Goal: Transaction & Acquisition: Book appointment/travel/reservation

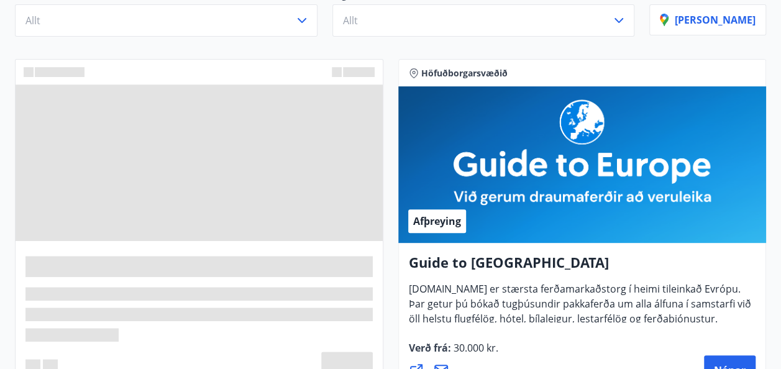
scroll to position [164, 0]
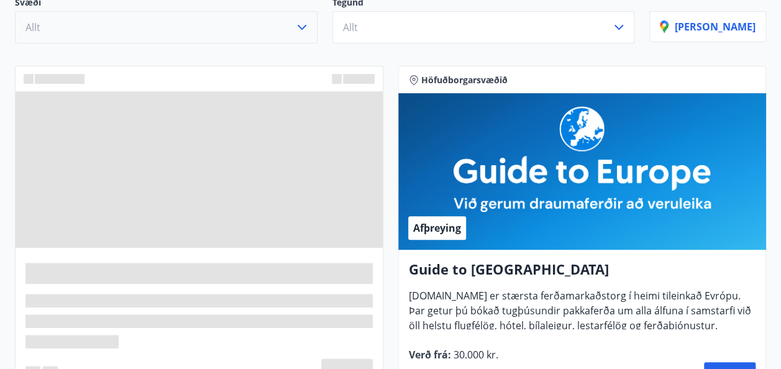
click at [309, 27] on icon "button" at bounding box center [301, 27] width 15 height 15
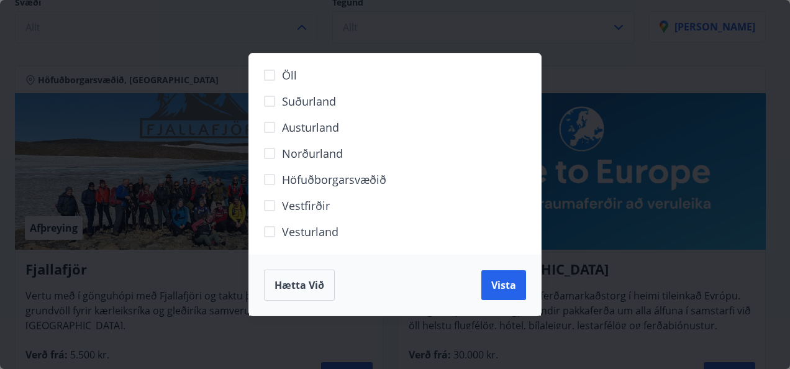
click at [321, 182] on span "Höfuðborgarsvæðið" at bounding box center [334, 179] width 104 height 16
click at [498, 285] on span "Vista" at bounding box center [503, 285] width 25 height 14
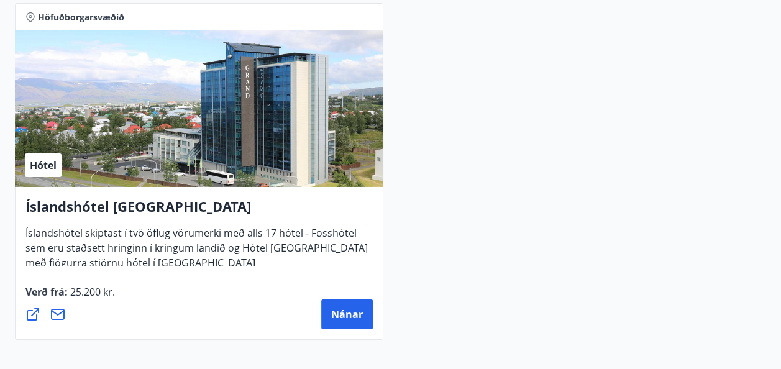
scroll to position [2015, 0]
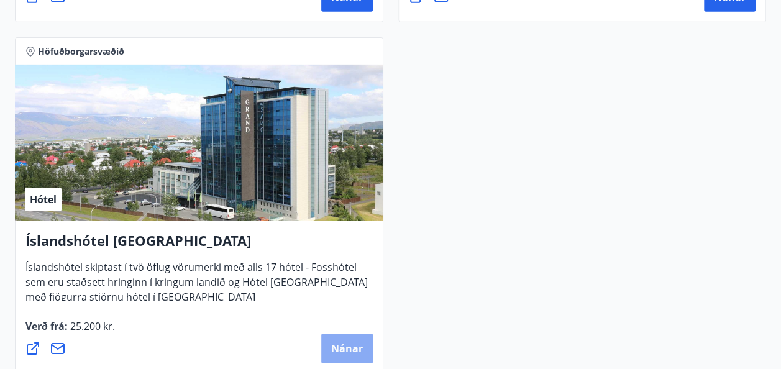
click at [334, 351] on span "Nánar" at bounding box center [347, 349] width 32 height 14
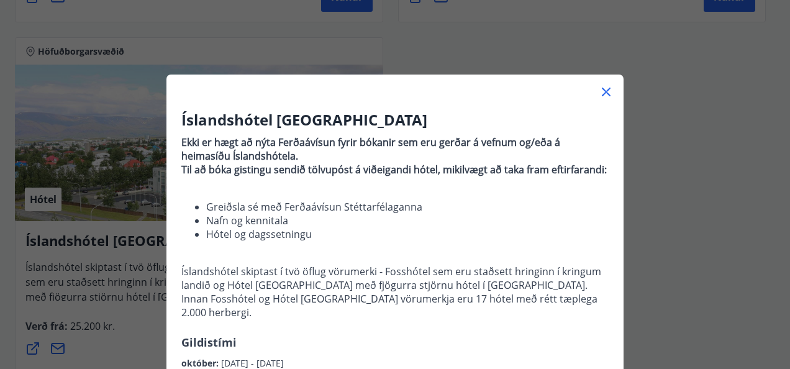
click at [599, 91] on icon at bounding box center [606, 91] width 15 height 15
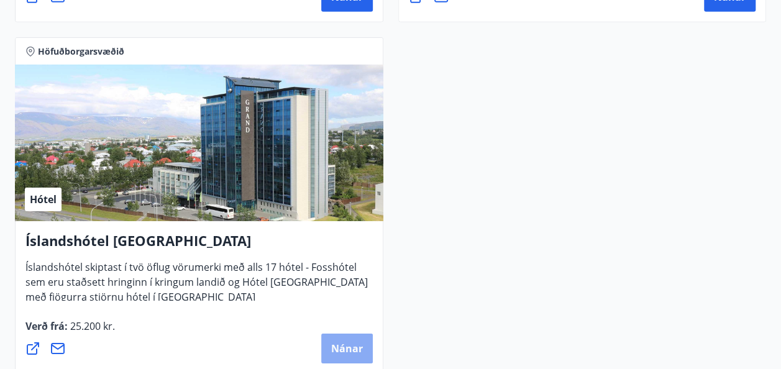
click at [347, 357] on button "Nánar" at bounding box center [347, 349] width 52 height 30
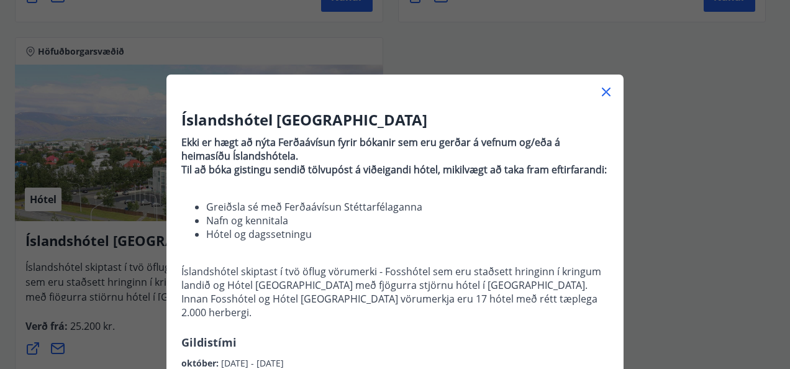
click at [602, 94] on icon at bounding box center [606, 91] width 15 height 15
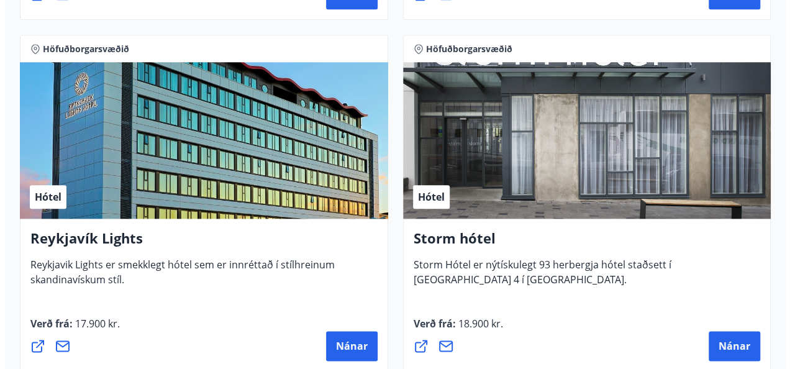
scroll to position [614, 0]
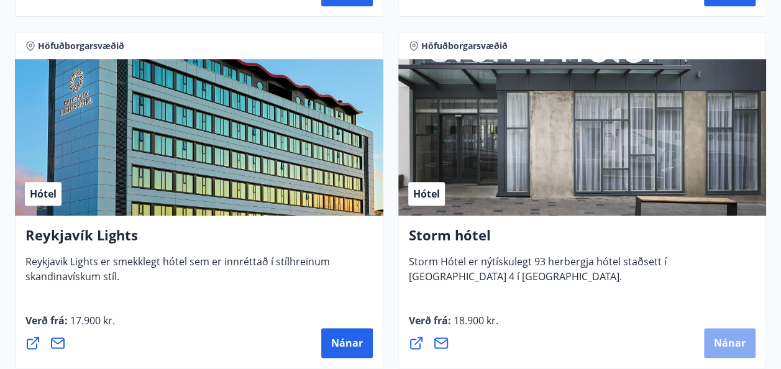
click at [724, 353] on button "Nánar" at bounding box center [730, 343] width 52 height 30
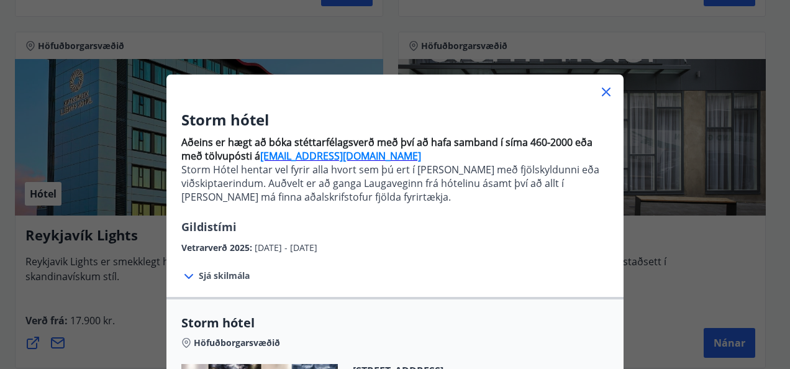
click at [186, 274] on icon at bounding box center [188, 276] width 15 height 15
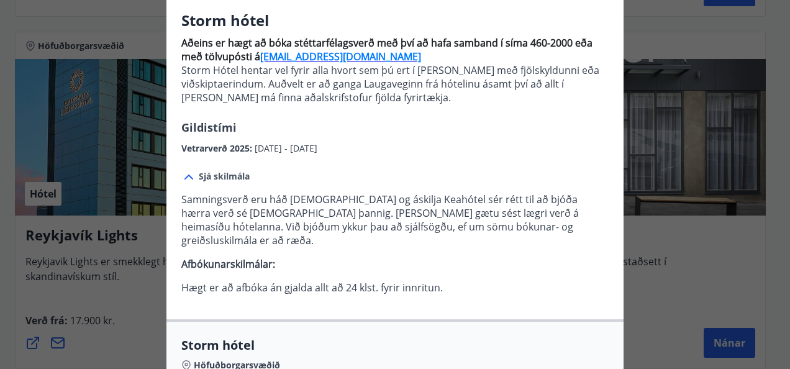
scroll to position [124, 0]
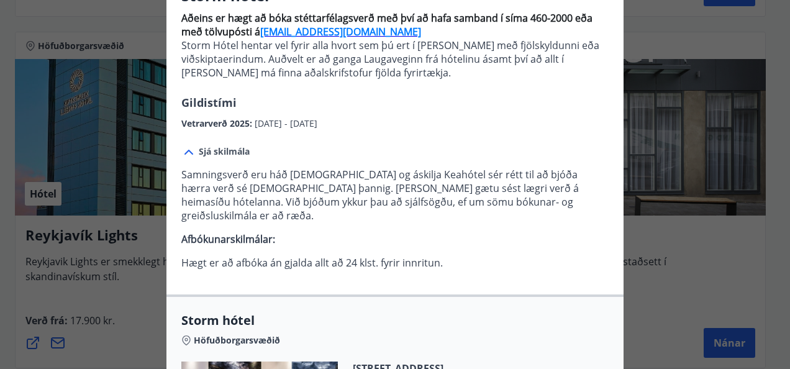
click at [531, 135] on div "Sjá skilmála Samningsverð eru háð [DEMOGRAPHIC_DATA] og áskilja [PERSON_NAME] s…" at bounding box center [394, 212] width 457 height 164
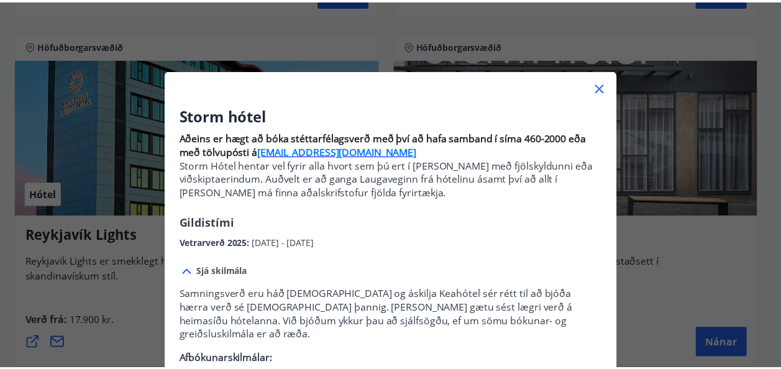
scroll to position [0, 0]
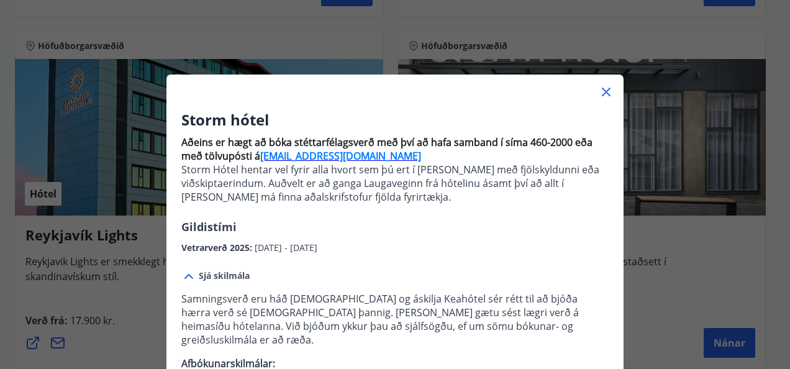
click at [604, 91] on icon at bounding box center [606, 91] width 15 height 15
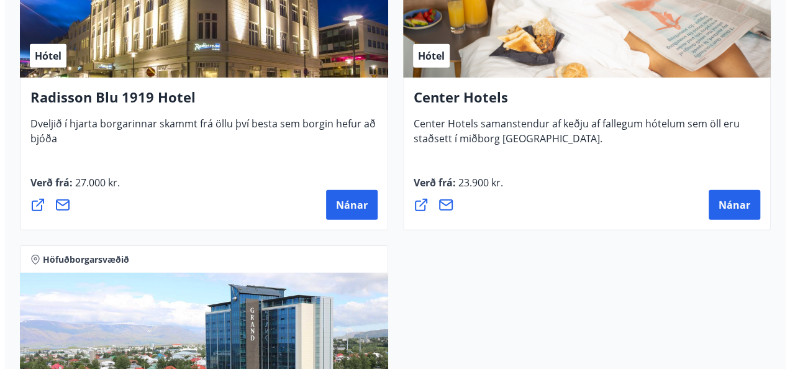
scroll to position [1792, 0]
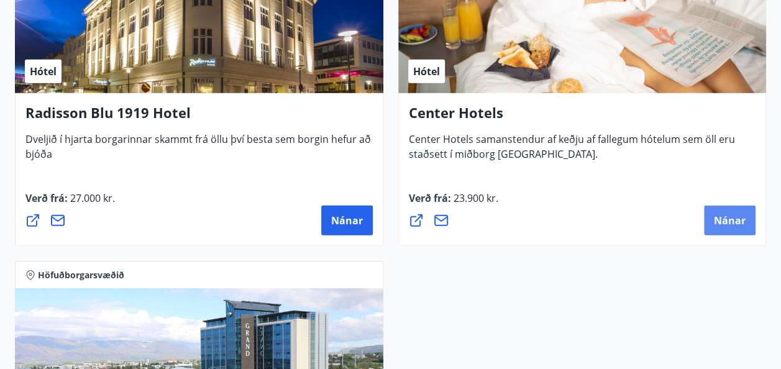
click at [737, 224] on span "Nánar" at bounding box center [730, 221] width 32 height 14
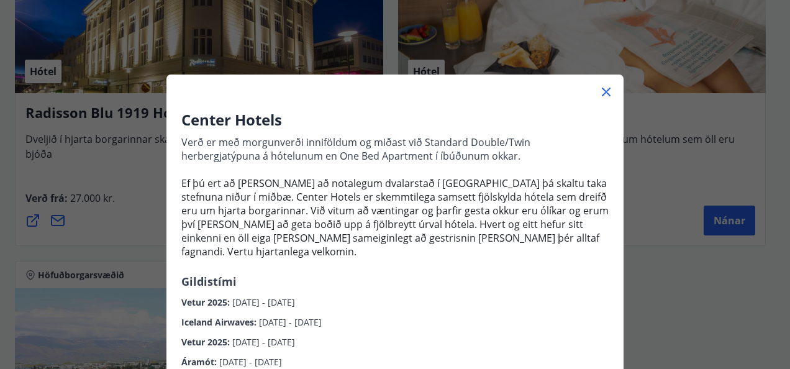
click at [564, 252] on p "Verð er með morgunverði inniföldum og miðast við Standard Double/Twin herbergja…" at bounding box center [394, 201] width 427 height 143
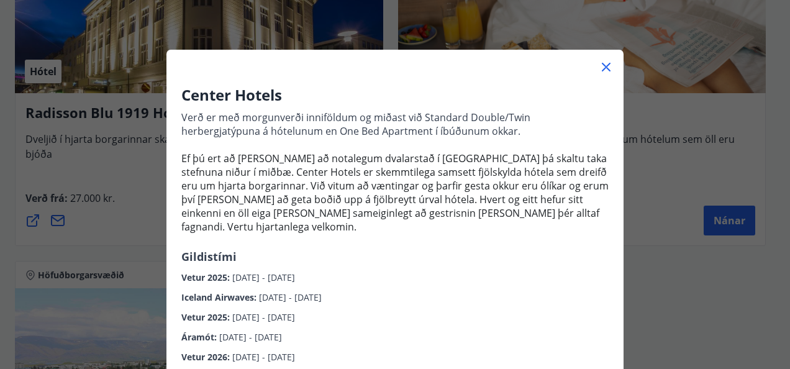
scroll to position [50, 0]
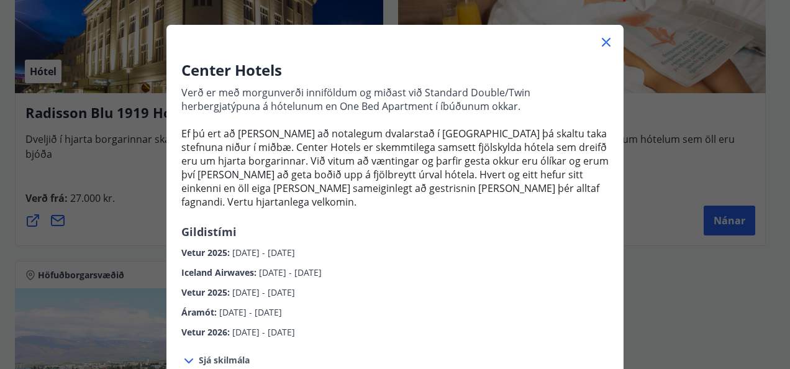
click at [232, 354] on span "Sjá skilmála" at bounding box center [224, 360] width 51 height 12
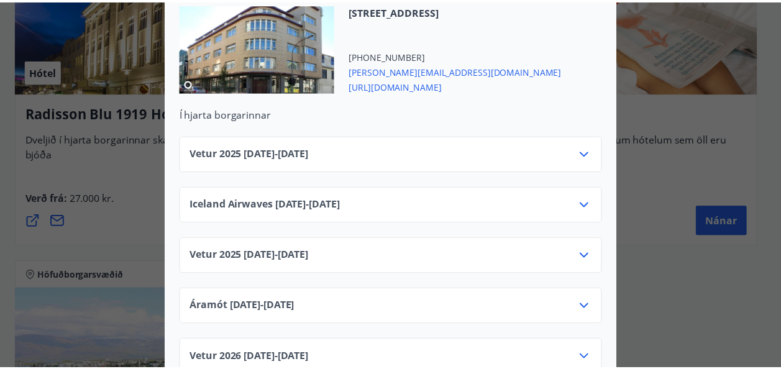
scroll to position [0, 0]
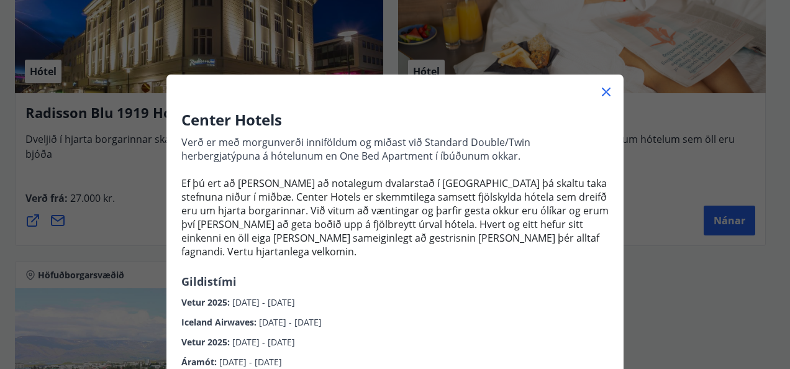
click at [661, 283] on div "Center Hotels Verð er með morgunverði inniföldum og miðast við Standard Double/…" at bounding box center [395, 184] width 790 height 369
drag, startPoint x: 598, startPoint y: 91, endPoint x: 592, endPoint y: 101, distance: 11.4
click at [602, 96] on icon at bounding box center [606, 91] width 15 height 15
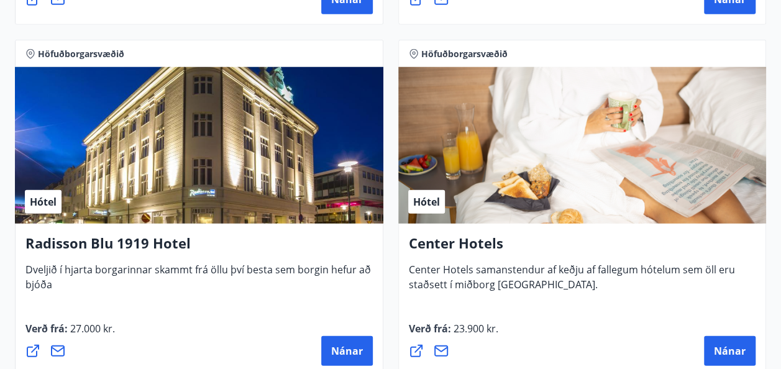
scroll to position [1664, 0]
